Goal: Information Seeking & Learning: Learn about a topic

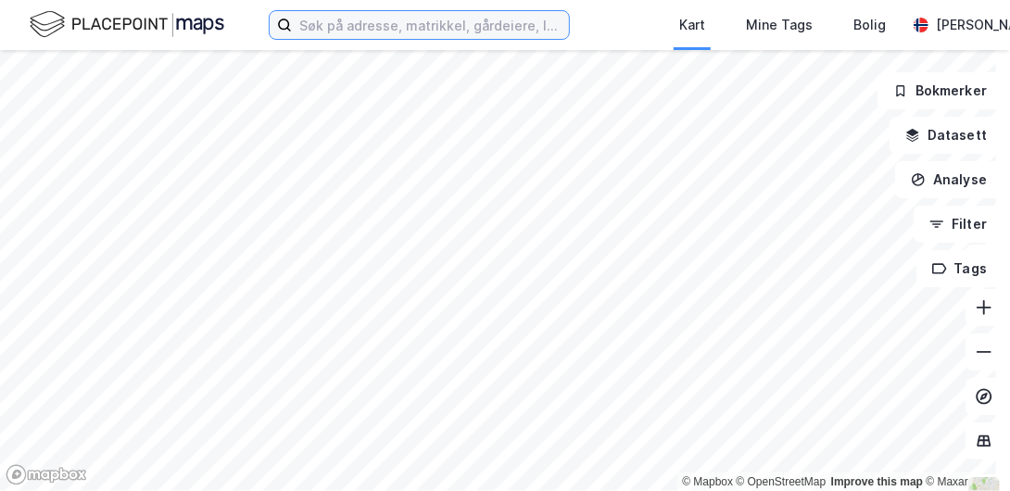
click at [354, 26] on input at bounding box center [430, 25] width 277 height 28
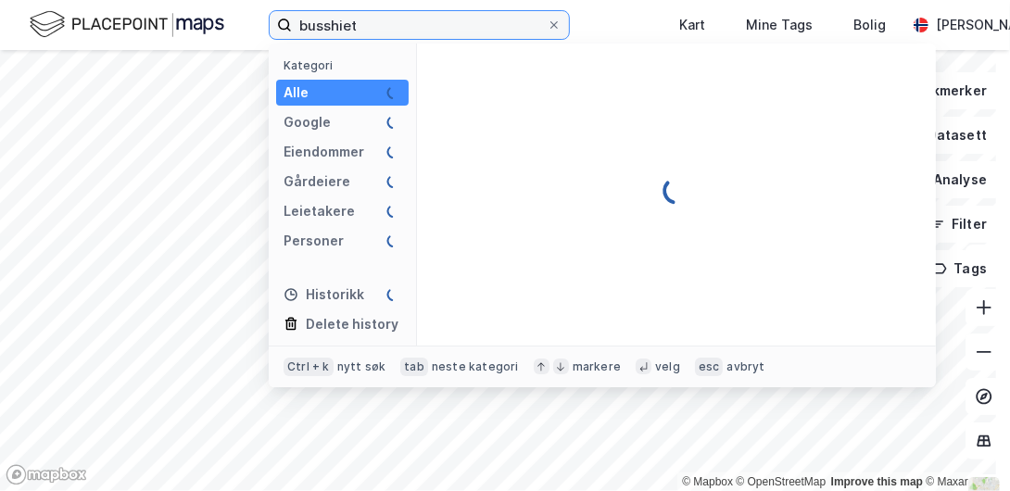
type input "busshiet"
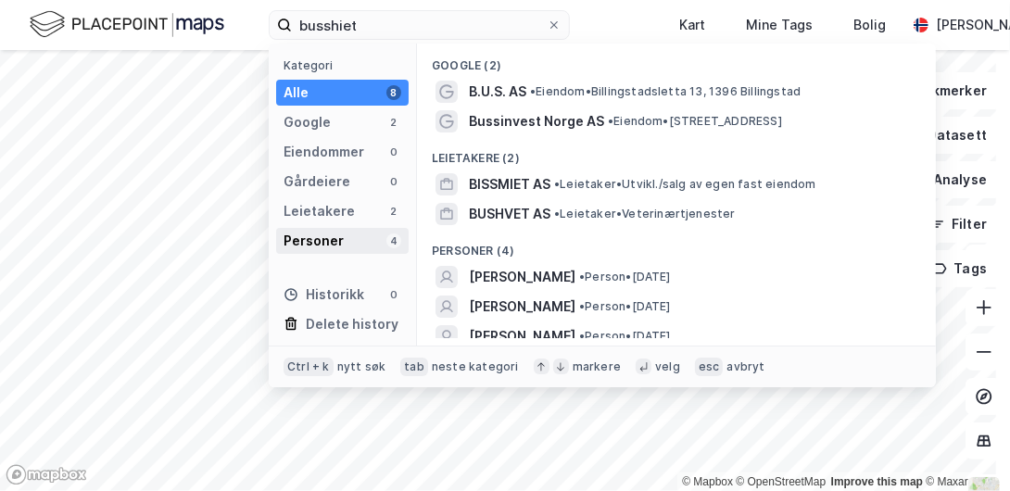
click at [309, 241] on div "Personer" at bounding box center [314, 241] width 60 height 22
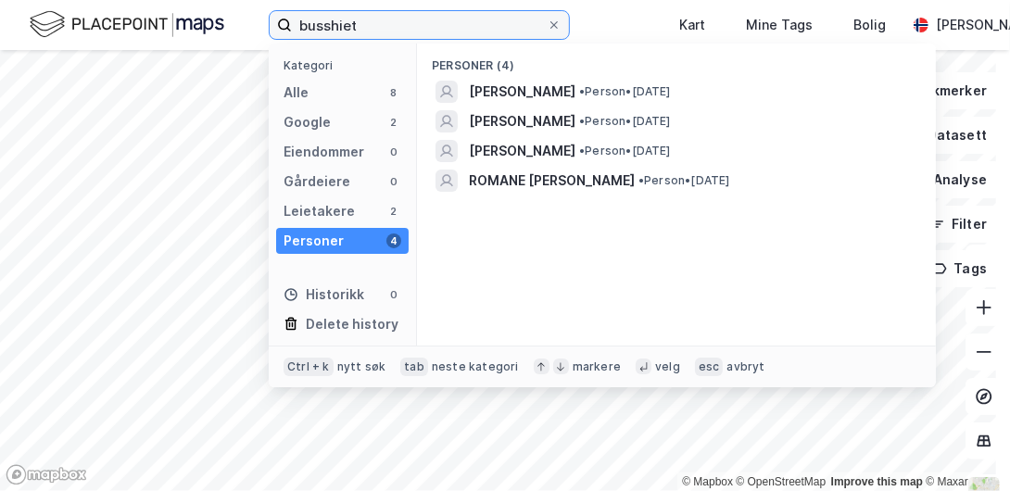
drag, startPoint x: 443, startPoint y: 24, endPoint x: 224, endPoint y: 1, distance: 220.0
click at [224, 1] on div "busshiet Kategori Alle 8 Google 2 Eiendommer 0 Gårdeiere 0 Leietakere 2 Persone…" at bounding box center [505, 25] width 1010 height 50
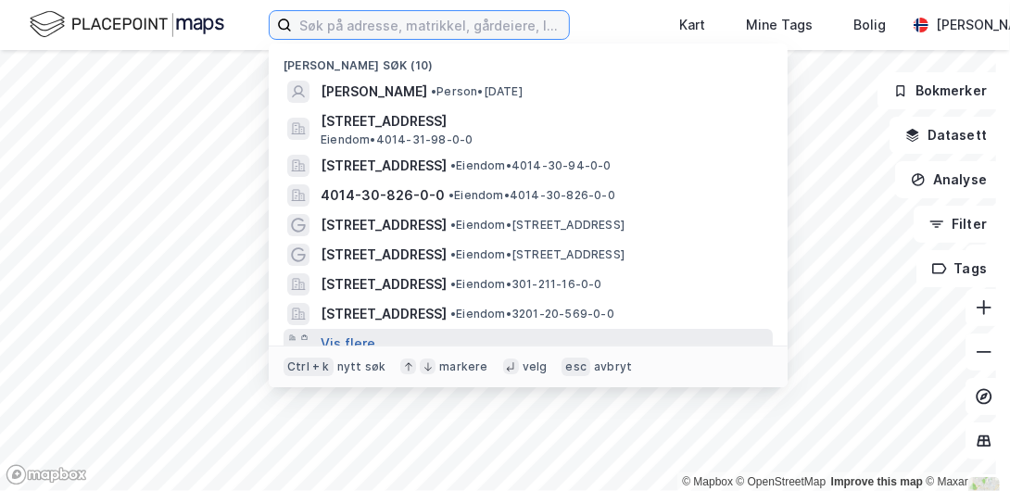
scroll to position [12, 0]
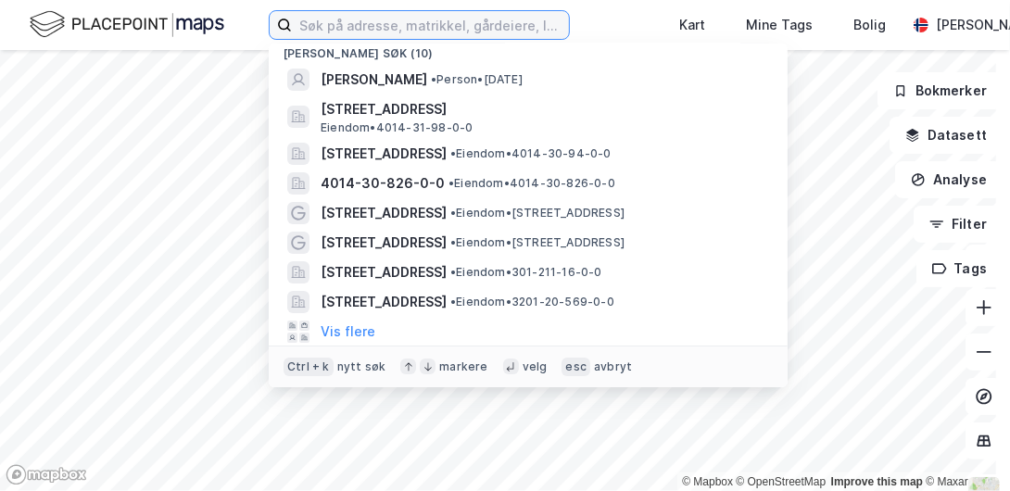
click at [454, 28] on input at bounding box center [430, 25] width 277 height 28
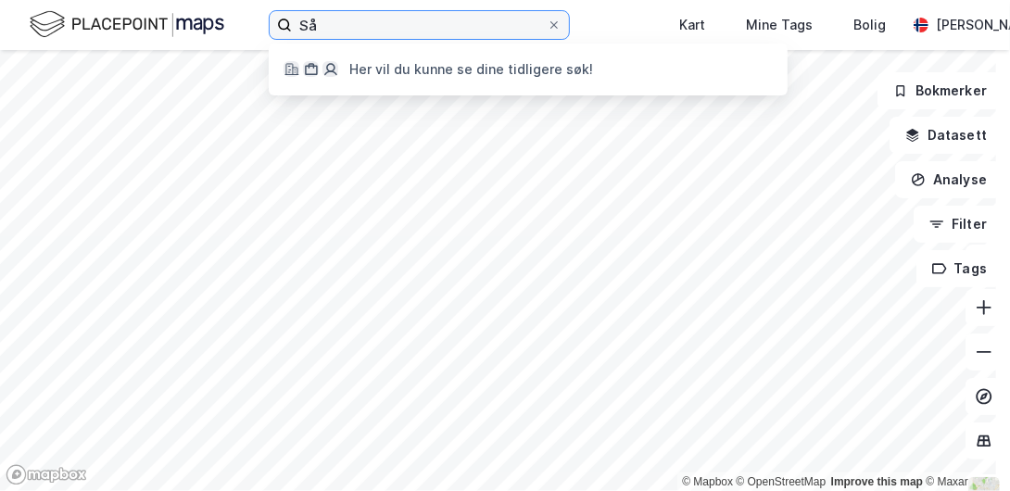
type input "S"
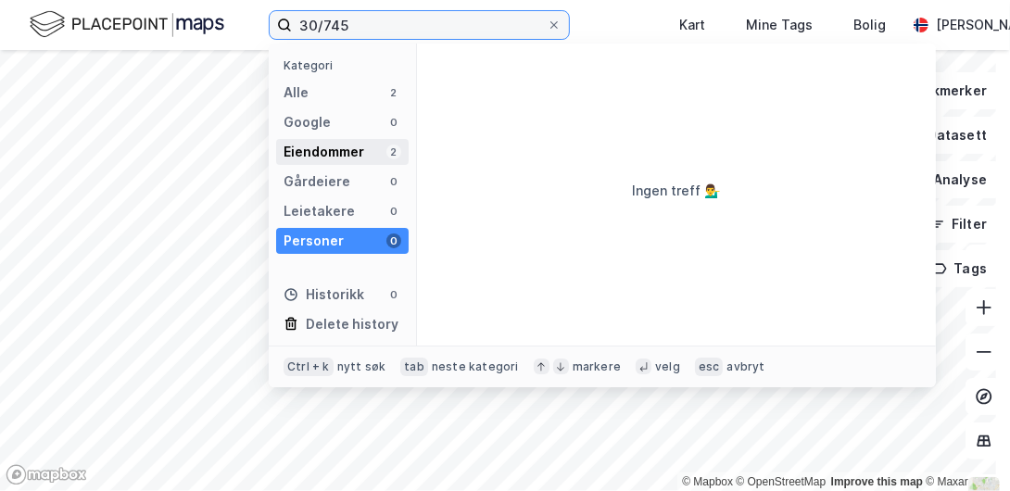
type input "30/745"
click at [324, 146] on div "Eiendommer" at bounding box center [324, 152] width 81 height 22
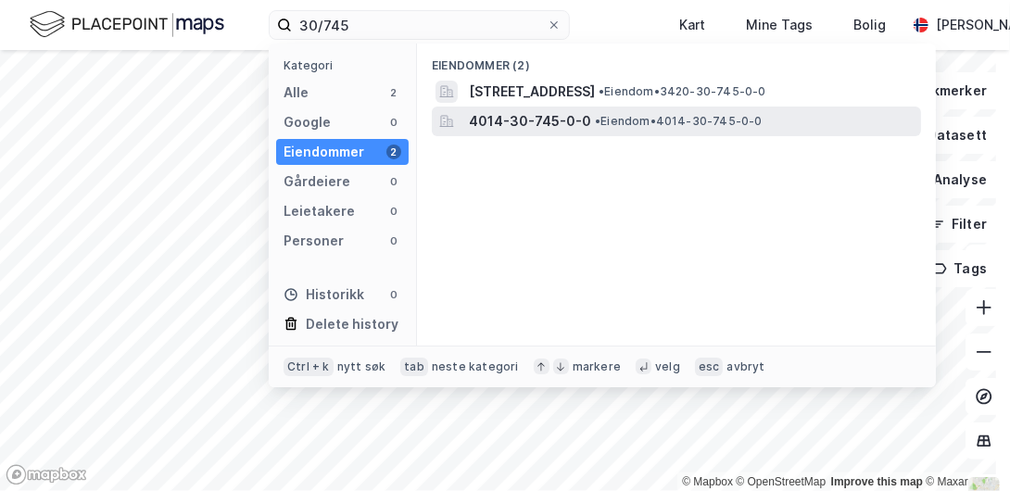
click at [643, 119] on span "• Eiendom • 4014-30-745-0-0" at bounding box center [679, 121] width 168 height 15
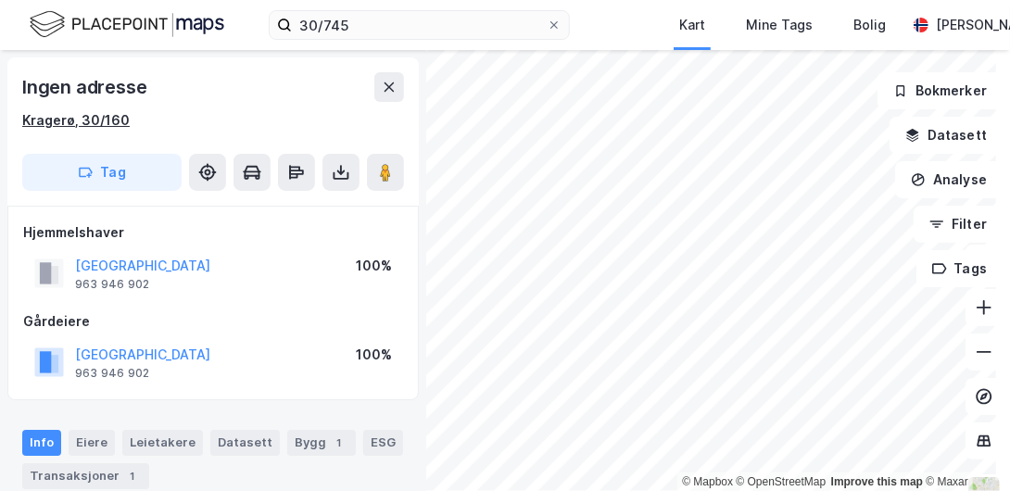
click at [95, 118] on div "Kragerø, 30/160" at bounding box center [76, 120] width 108 height 22
click at [78, 121] on div "Kragerø, 30/160" at bounding box center [76, 120] width 108 height 22
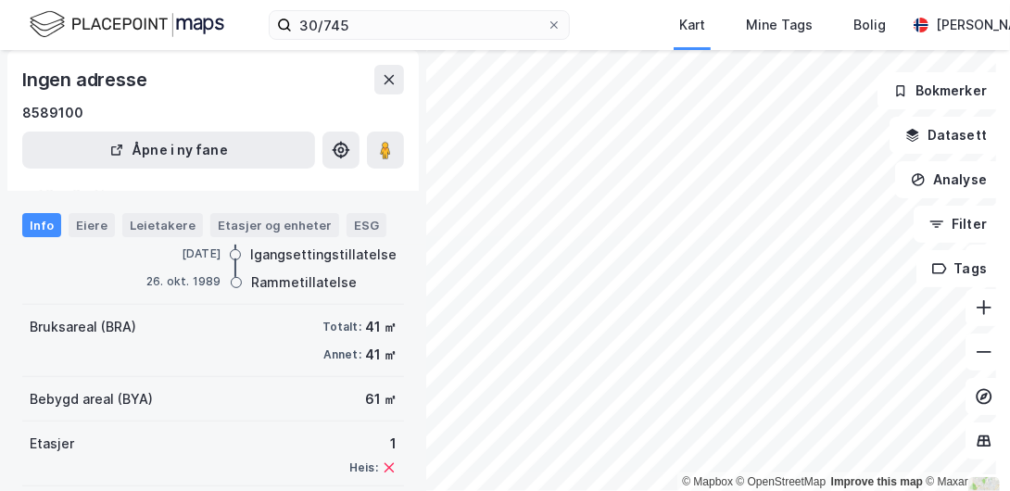
scroll to position [221, 0]
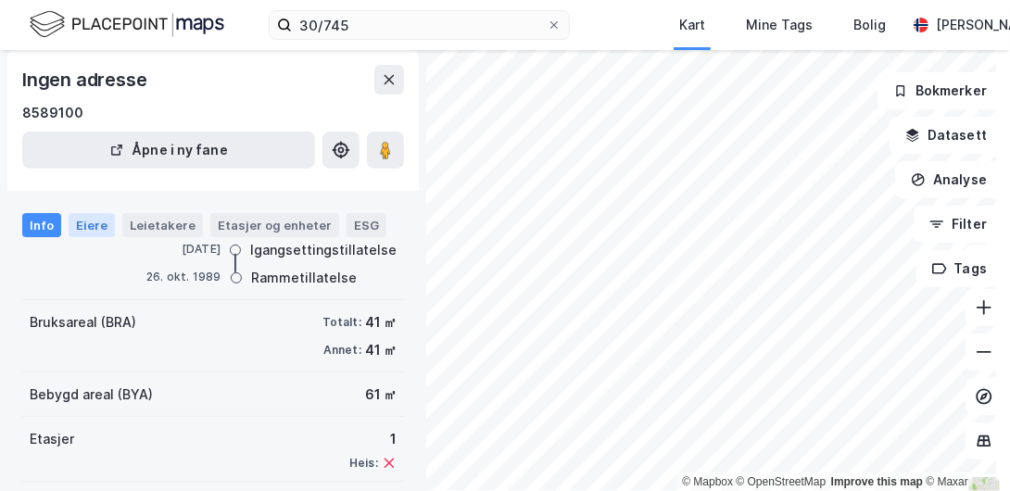
click at [87, 223] on div "Eiere" at bounding box center [92, 225] width 46 height 24
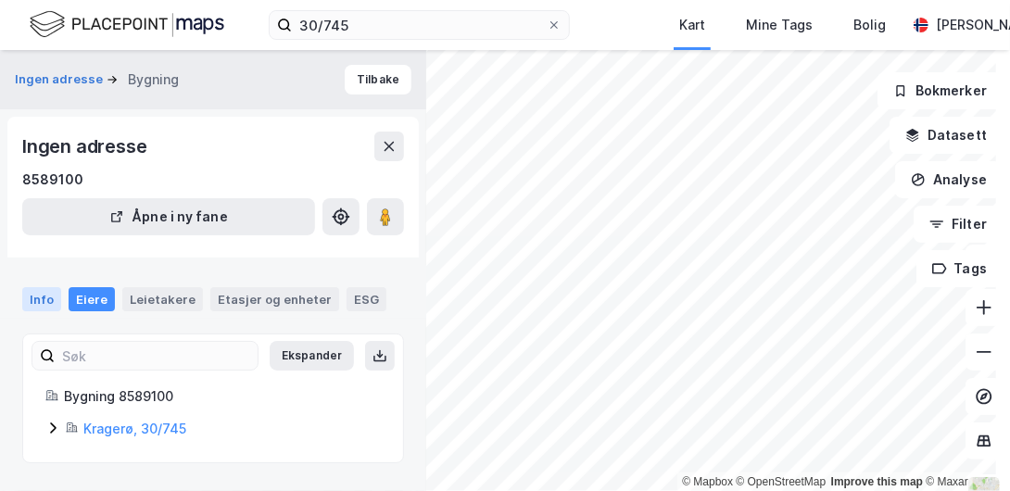
click at [38, 298] on div "Info" at bounding box center [41, 299] width 39 height 24
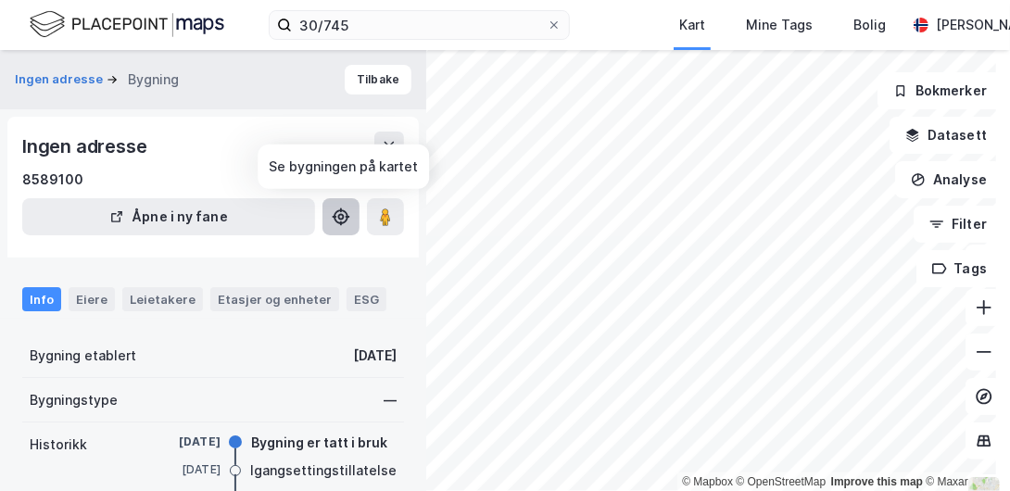
click at [337, 217] on icon at bounding box center [341, 217] width 19 height 19
click at [639, 31] on div "30/745 Kart Mine Tags Bolig [PERSON_NAME] © Mapbox © OpenStreetMap Improve this…" at bounding box center [505, 245] width 1010 height 491
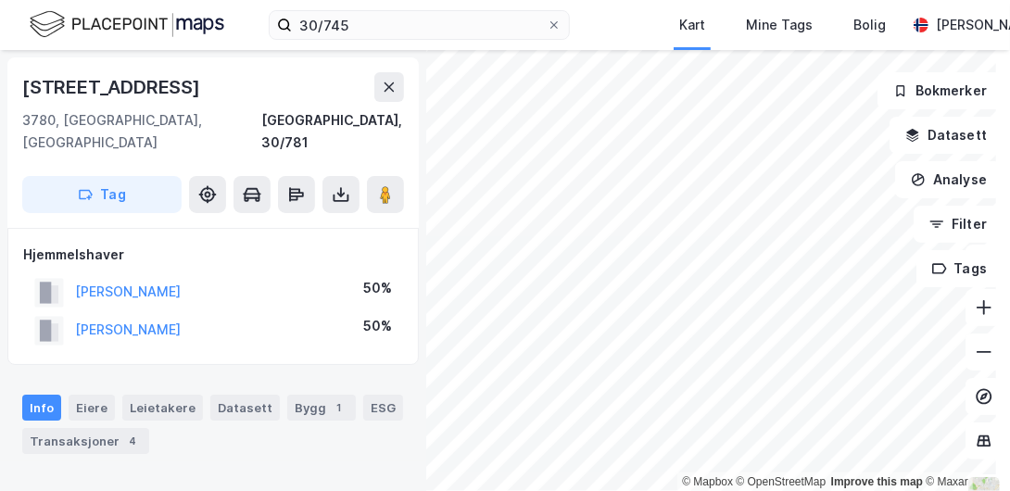
scroll to position [24, 0]
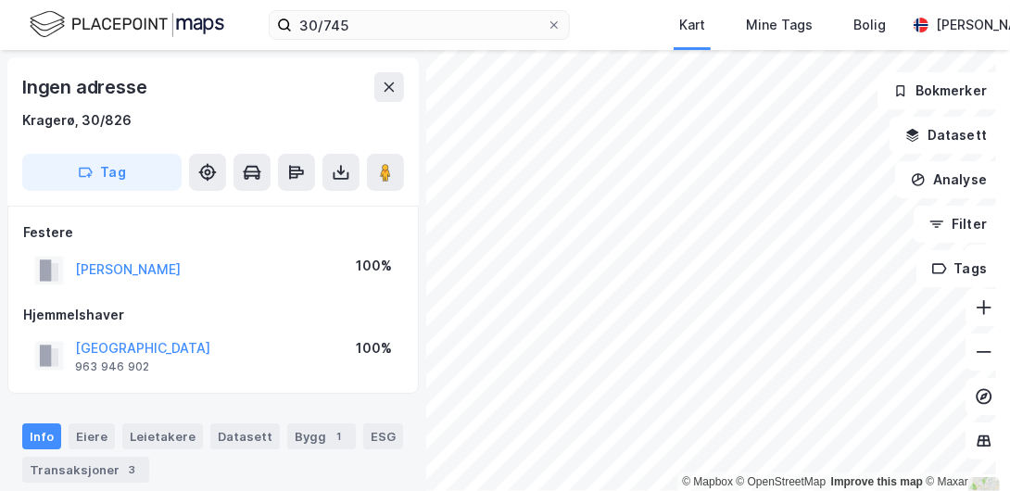
scroll to position [24, 0]
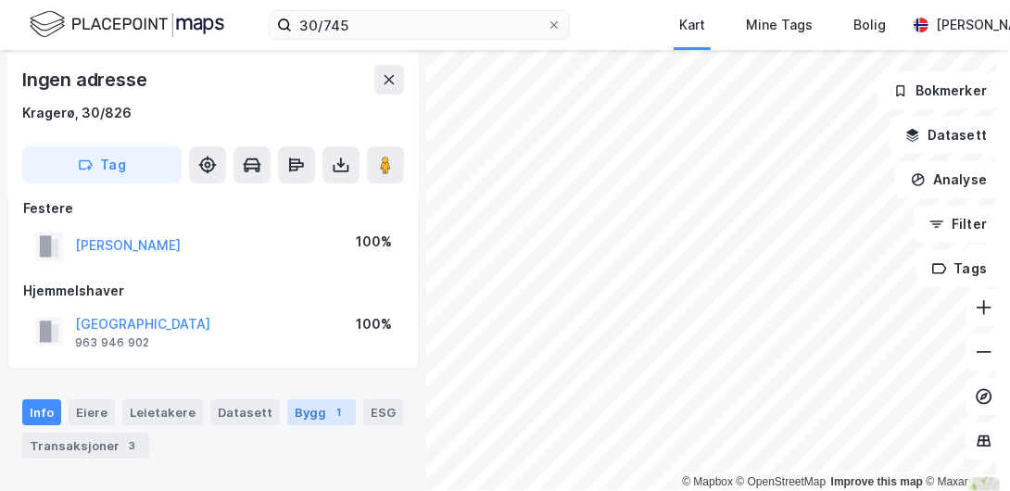
click at [330, 409] on div "1" at bounding box center [339, 412] width 19 height 19
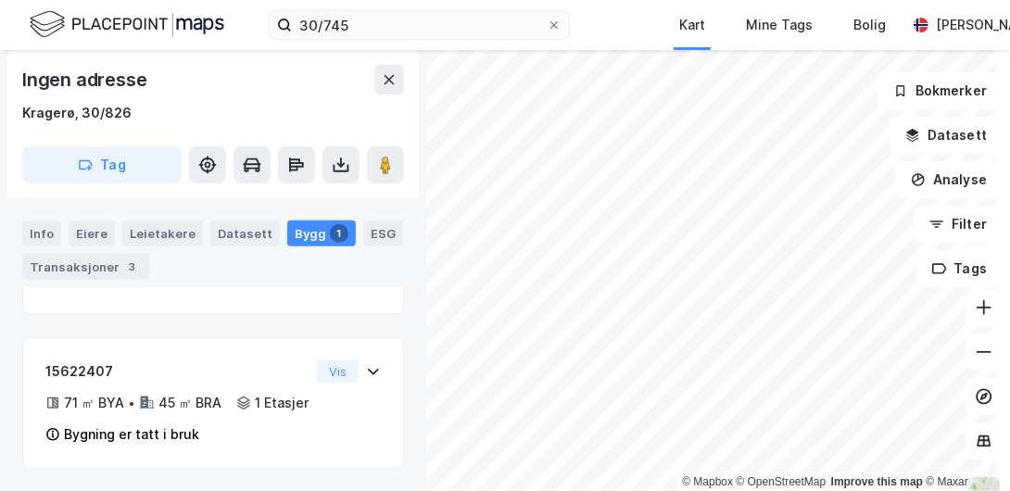
scroll to position [277, 0]
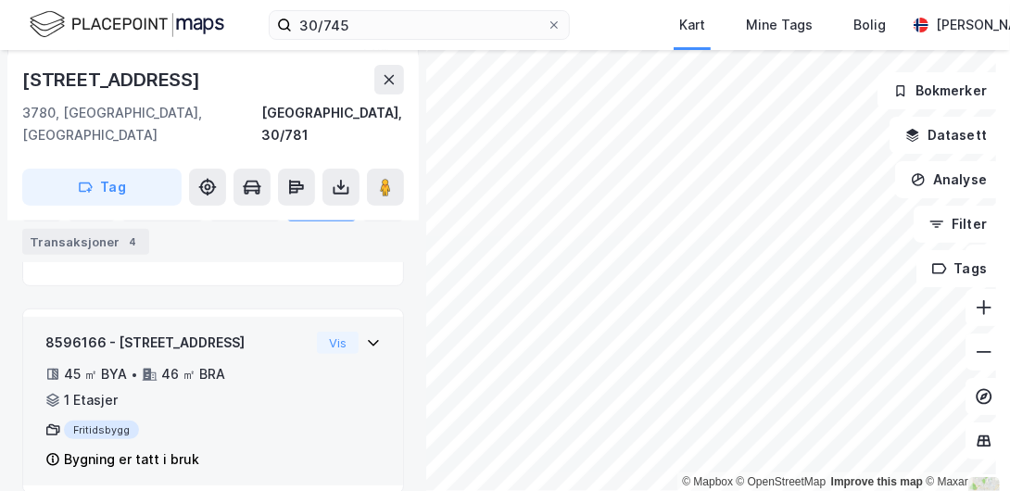
scroll to position [19, 0]
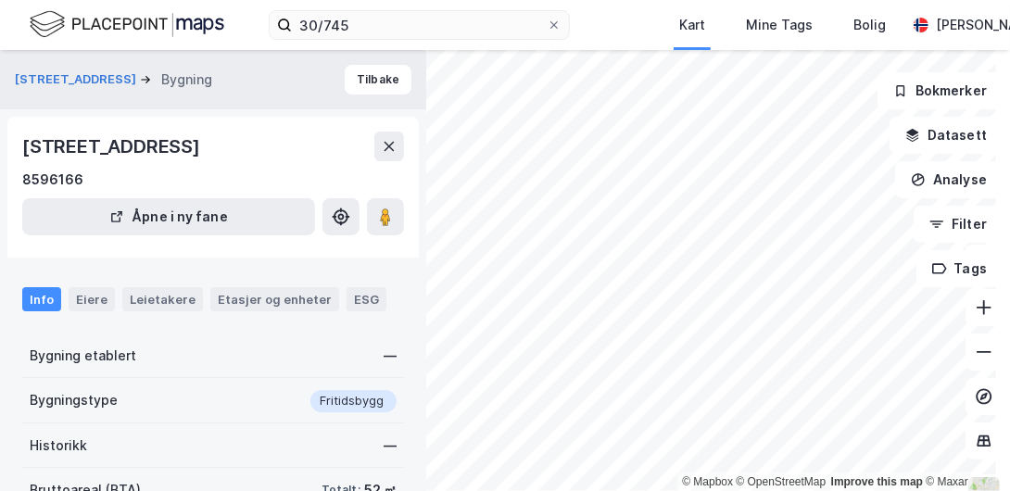
scroll to position [61, 0]
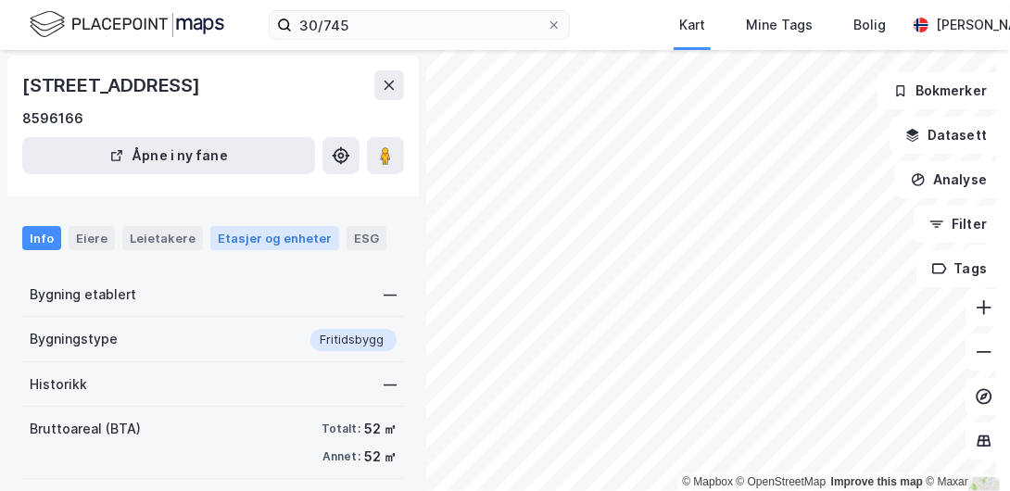
click at [243, 235] on div "Etasjer og enheter" at bounding box center [275, 238] width 114 height 17
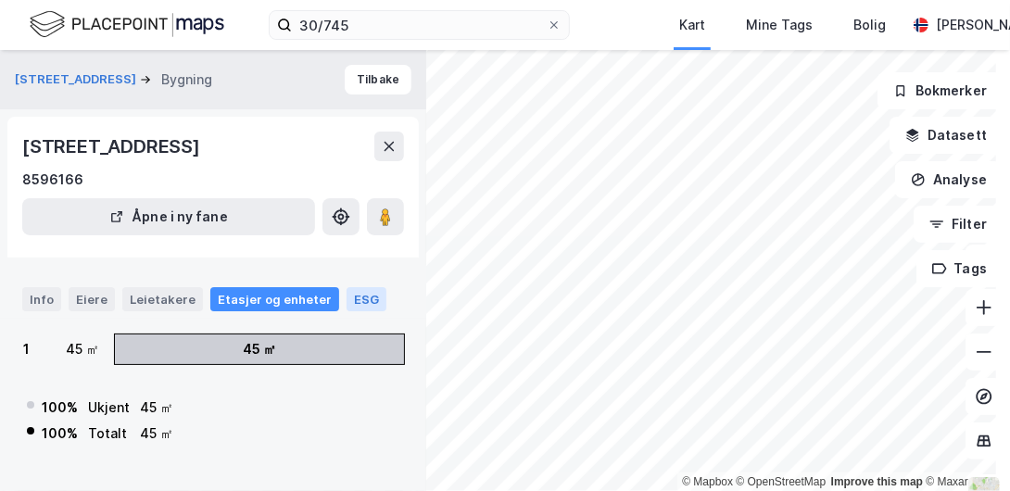
click at [361, 295] on div "ESG" at bounding box center [367, 299] width 40 height 24
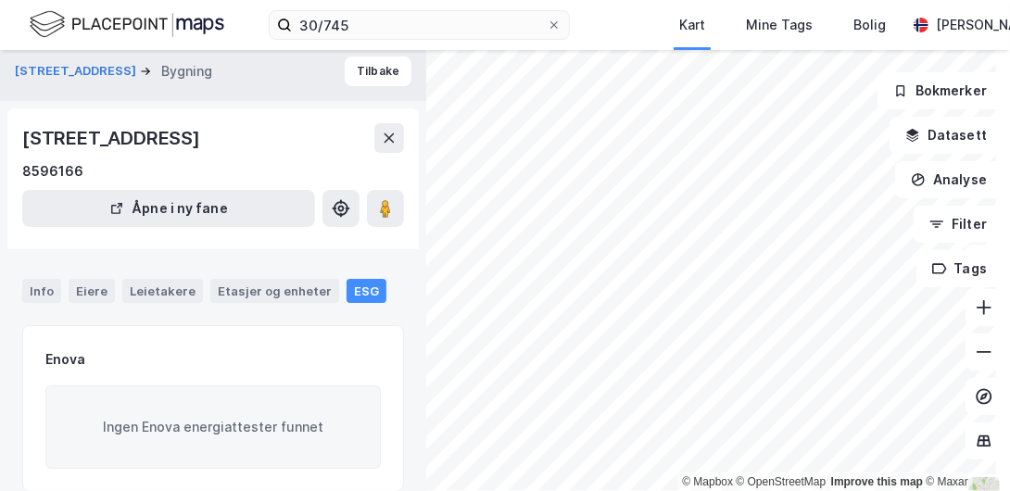
scroll to position [7, 0]
click at [368, 71] on button "Tilbake" at bounding box center [378, 72] width 67 height 30
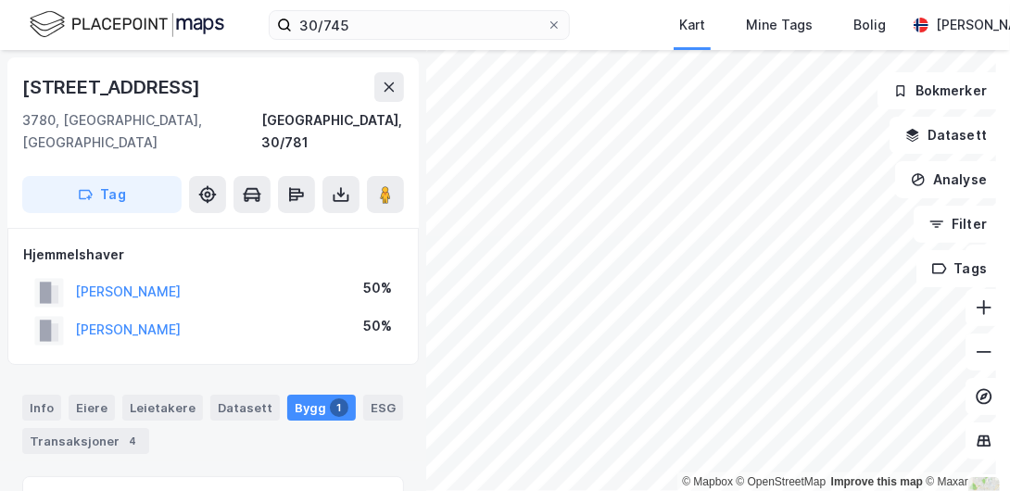
scroll to position [7, 0]
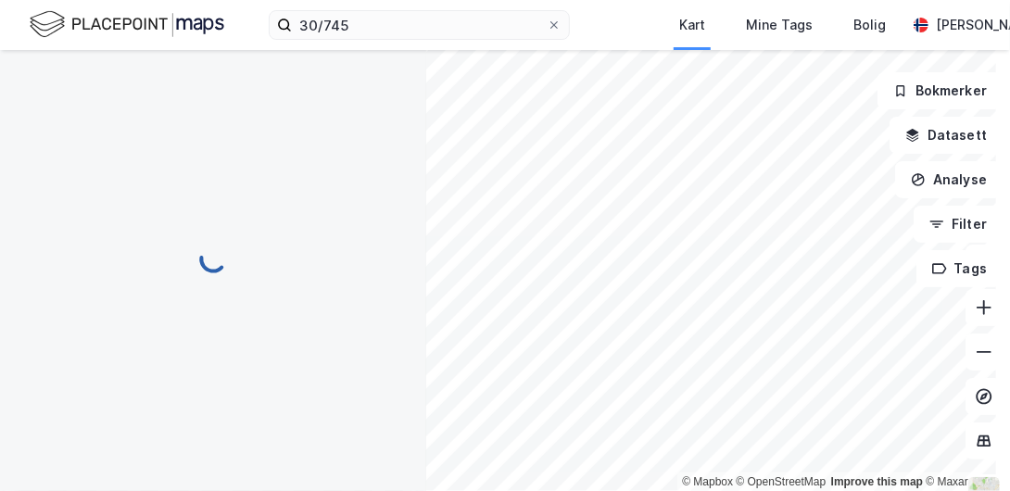
scroll to position [7, 0]
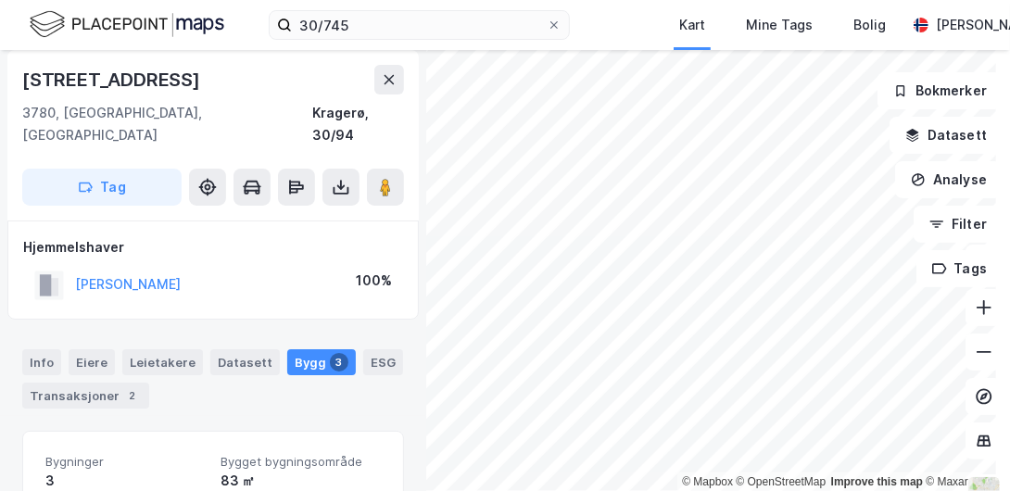
click at [304, 350] on div "Bygg 3" at bounding box center [321, 363] width 69 height 26
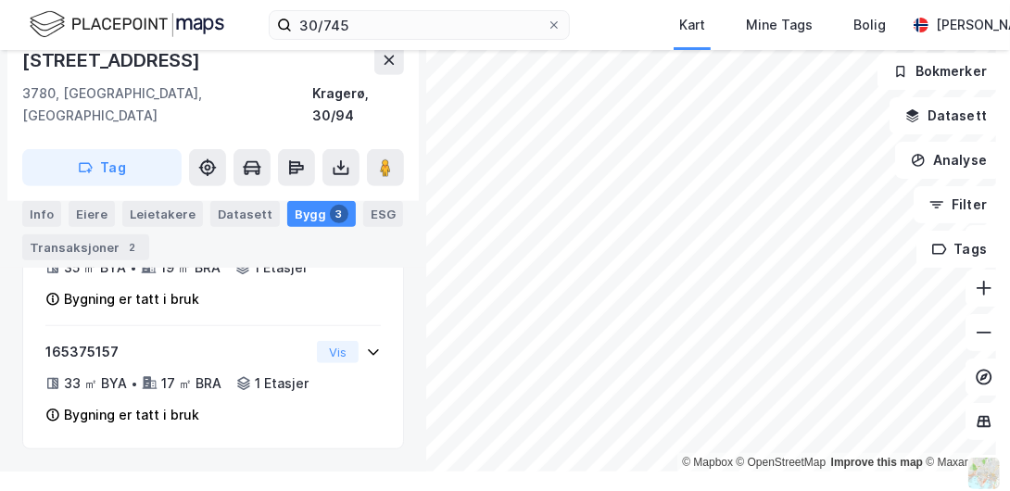
scroll to position [0, 0]
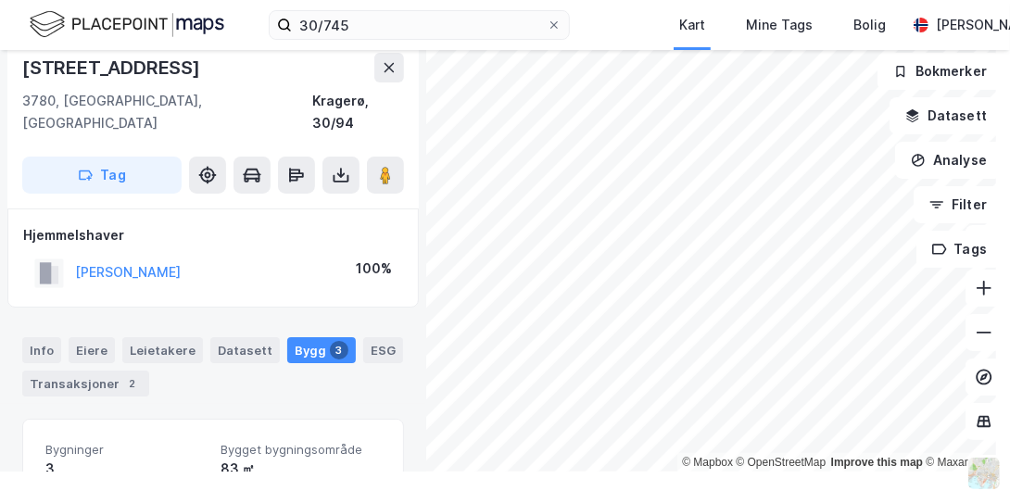
click at [297, 337] on div "Bygg 3" at bounding box center [321, 350] width 69 height 26
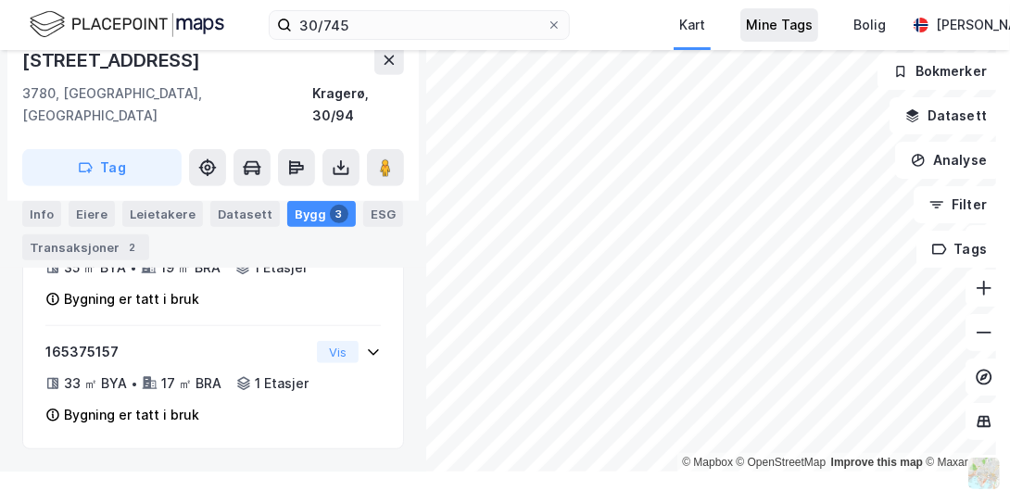
scroll to position [343, 0]
